Goal: Register for event/course

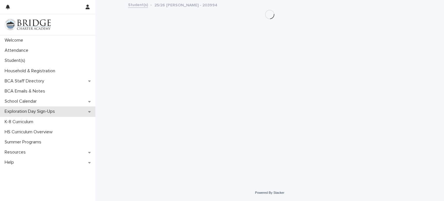
click at [54, 112] on p "Exploration Day Sign-Ups" at bounding box center [30, 111] width 57 height 5
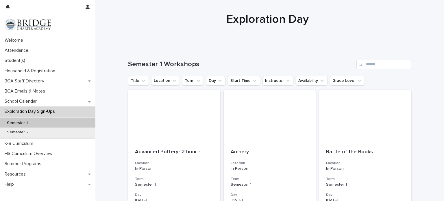
scroll to position [10, 0]
click at [308, 81] on button "Availability" at bounding box center [312, 80] width 32 height 9
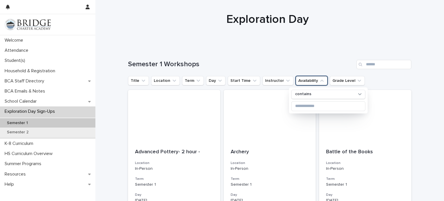
click at [303, 55] on div "Semester 1 Workshops" at bounding box center [269, 62] width 283 height 28
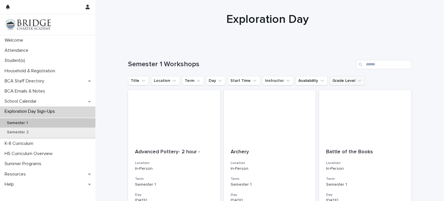
click at [335, 84] on button "Grade Level" at bounding box center [347, 80] width 35 height 9
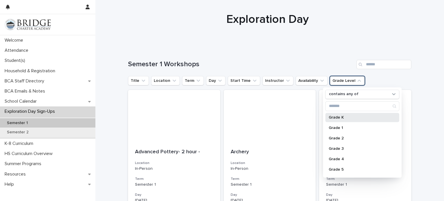
click at [341, 118] on p "Grade K" at bounding box center [359, 117] width 61 height 4
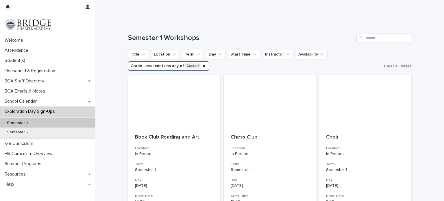
scroll to position [36, 0]
click at [310, 48] on div "Semester 1 Workshops" at bounding box center [269, 37] width 283 height 28
click at [319, 53] on icon "Availability" at bounding box center [322, 55] width 6 height 6
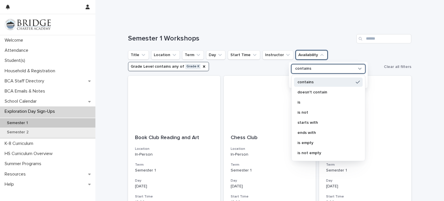
click at [353, 68] on div "contains" at bounding box center [325, 69] width 64 height 6
click at [335, 100] on p "is" at bounding box center [325, 102] width 56 height 4
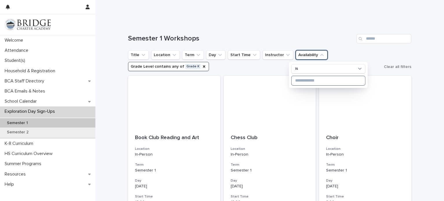
click at [329, 79] on input at bounding box center [328, 80] width 73 height 9
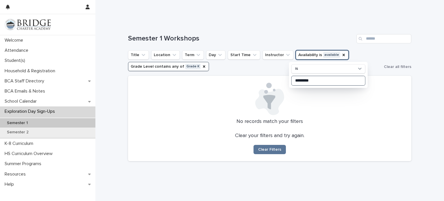
type input "*********"
click at [341, 53] on icon "Availability" at bounding box center [343, 55] width 5 height 5
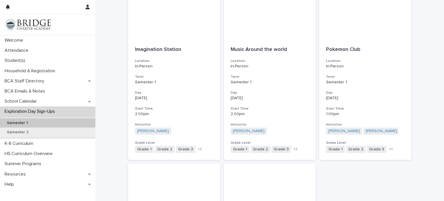
scroll to position [299, 0]
click at [372, 73] on div "Pokemon Club Location In-Person Term Semester 1 Day [DATE] Start Time 1:00pm In…" at bounding box center [365, 100] width 92 height 120
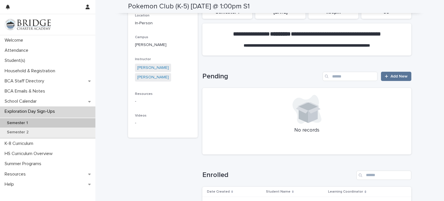
scroll to position [157, 0]
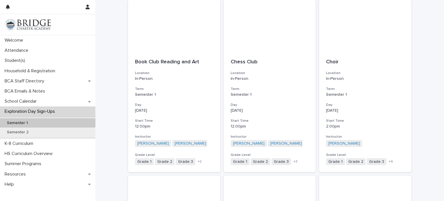
scroll to position [111, 0]
click at [183, 48] on div at bounding box center [174, 27] width 92 height 52
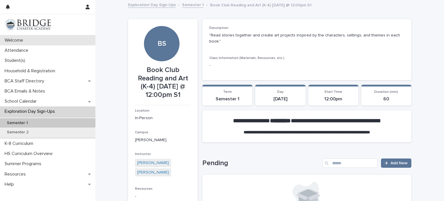
click at [49, 45] on div "Welcome" at bounding box center [47, 40] width 95 height 10
